Goal: Information Seeking & Learning: Find specific fact

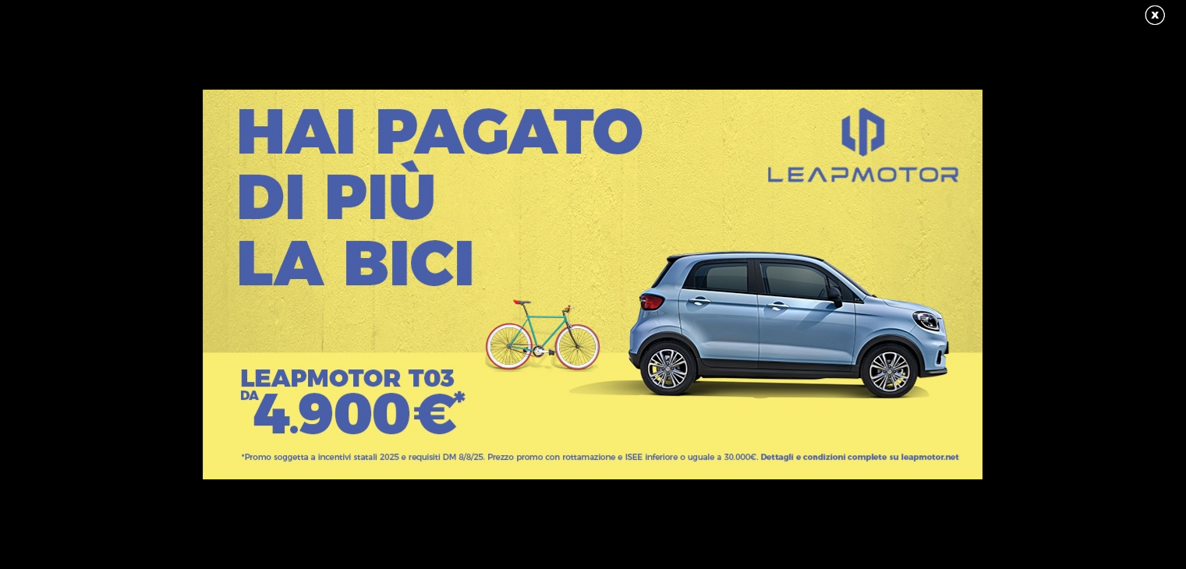
click at [1164, 13] on link at bounding box center [1162, 15] width 39 height 23
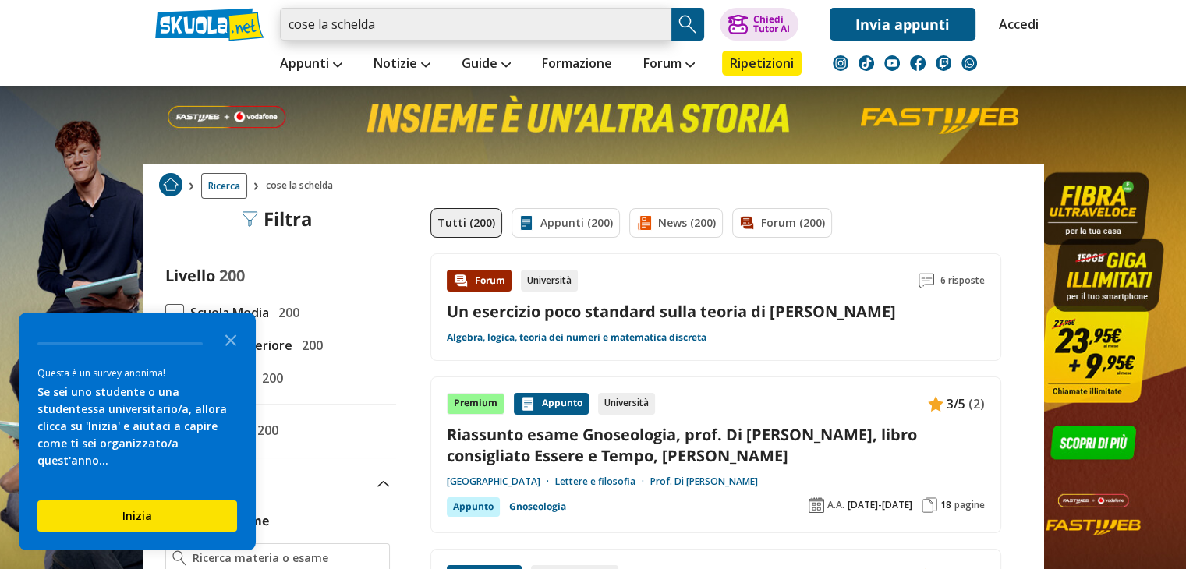
click at [479, 25] on input "cose la schelda" at bounding box center [476, 24] width 392 height 33
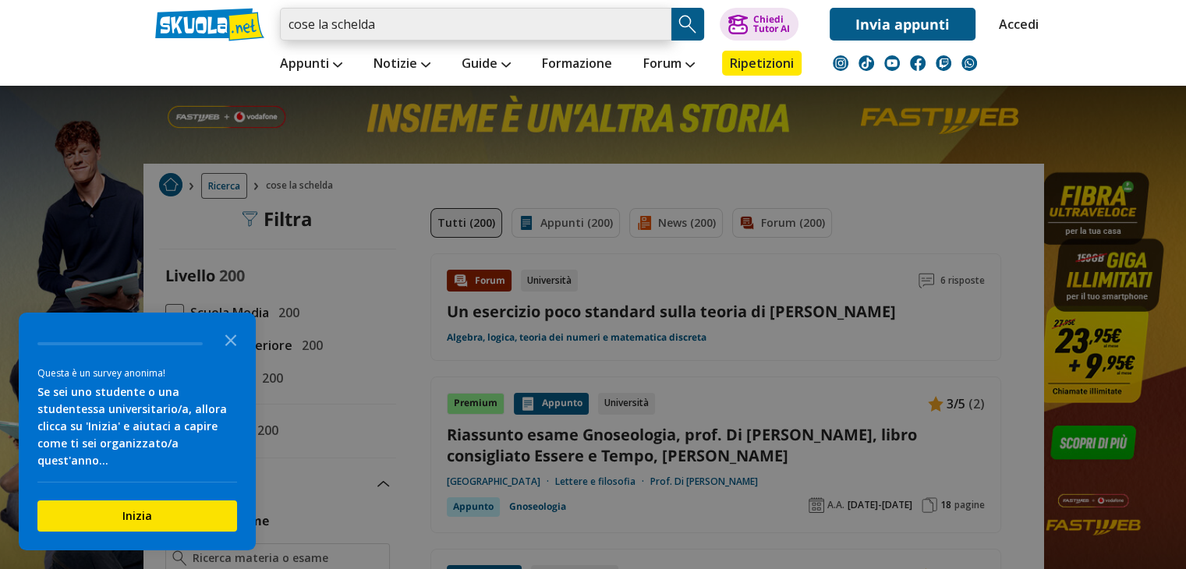
click at [656, 25] on input "cose la schelda" at bounding box center [476, 24] width 392 height 33
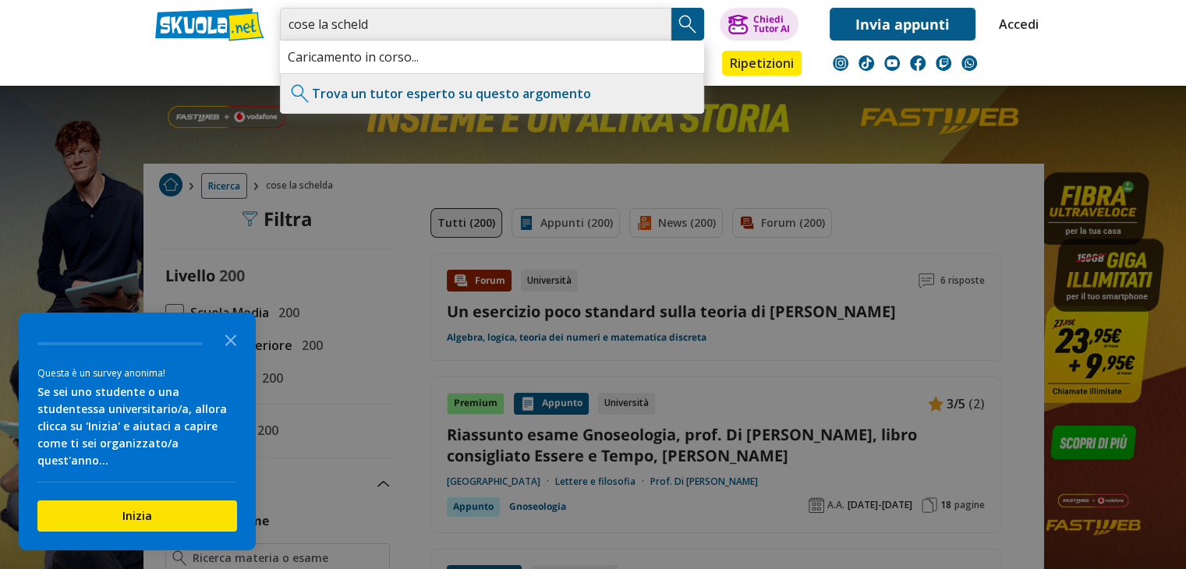
type input "cose la schelda"
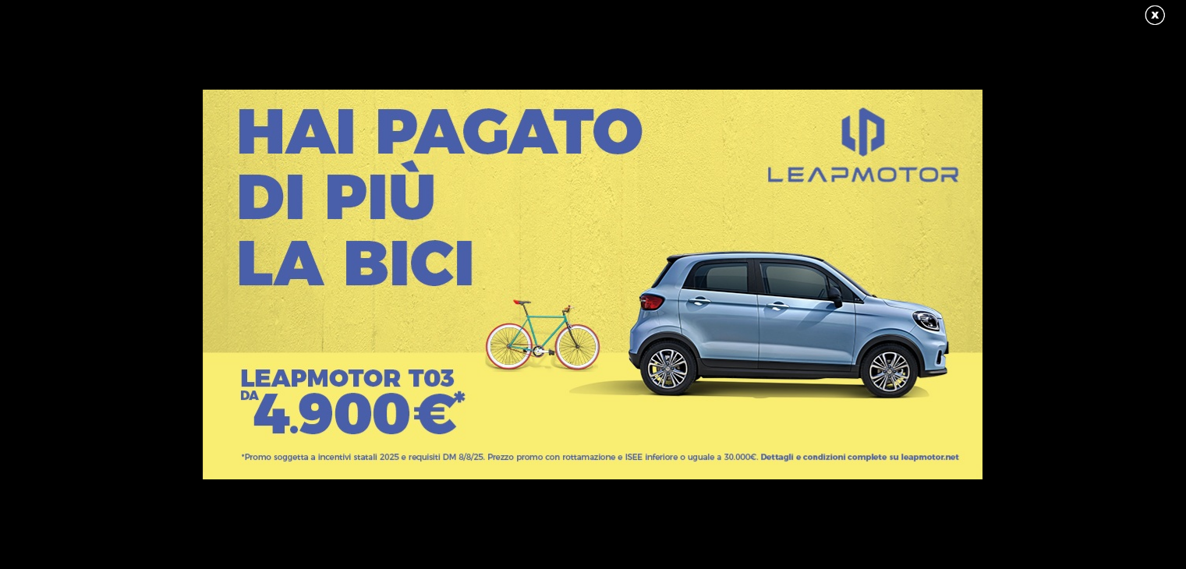
click at [1150, 14] on link at bounding box center [1162, 15] width 39 height 23
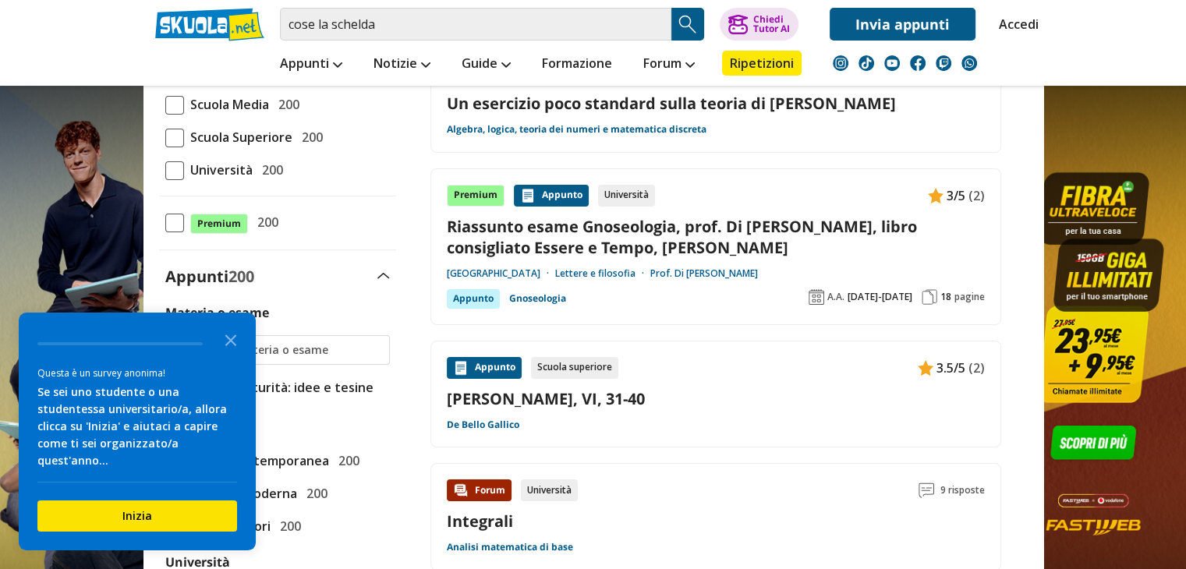
scroll to position [156, 0]
